Goal: Complete application form

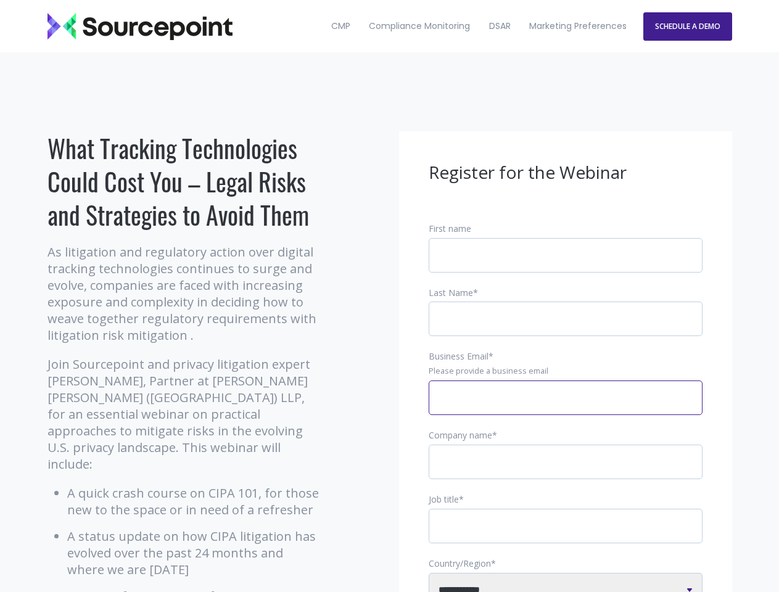
click at [566, 408] on input "Business Email *" at bounding box center [566, 398] width 274 height 35
